Goal: Information Seeking & Learning: Learn about a topic

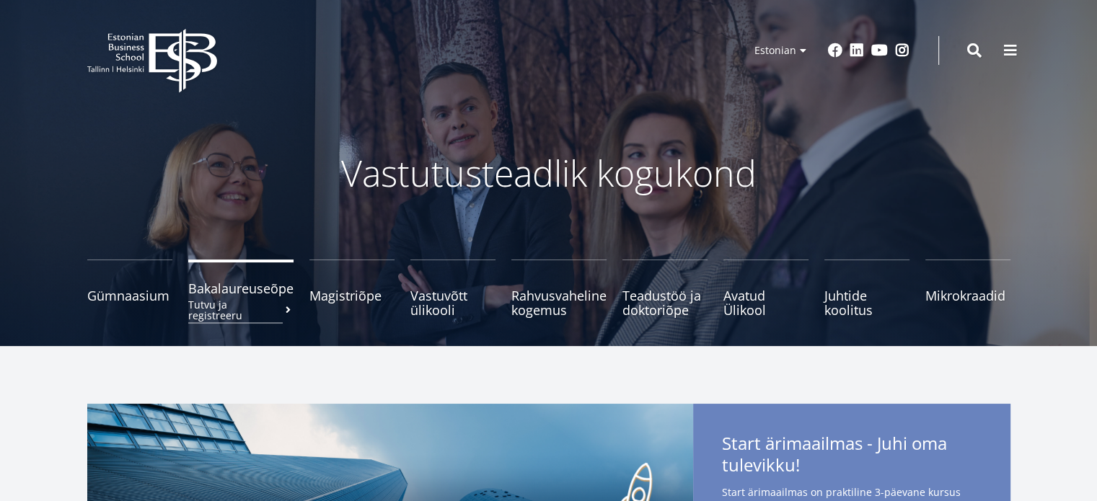
click at [240, 286] on span "Bakalaureuseõpe Tutvu ja registreeru" at bounding box center [240, 288] width 105 height 14
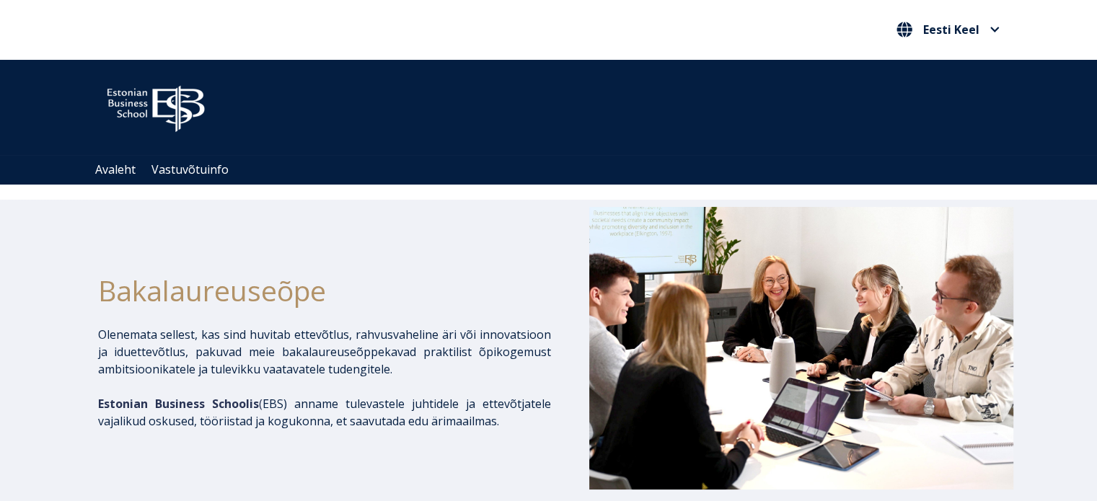
click at [133, 158] on ul "Avaleht Vastuvõtuinfo" at bounding box center [556, 170] width 938 height 30
click at [113, 179] on ul "Avaleht Vastuvõtuinfo" at bounding box center [556, 170] width 938 height 30
click at [115, 176] on link "Avaleht" at bounding box center [114, 170] width 38 height 12
